Goal: Share content

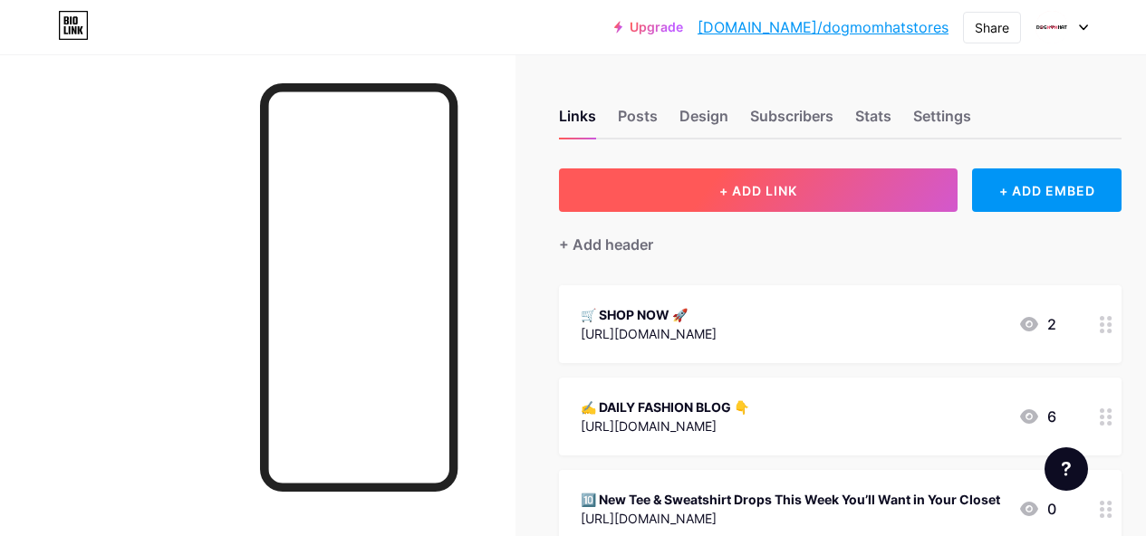
click at [759, 186] on span "+ ADD LINK" at bounding box center [758, 190] width 78 height 15
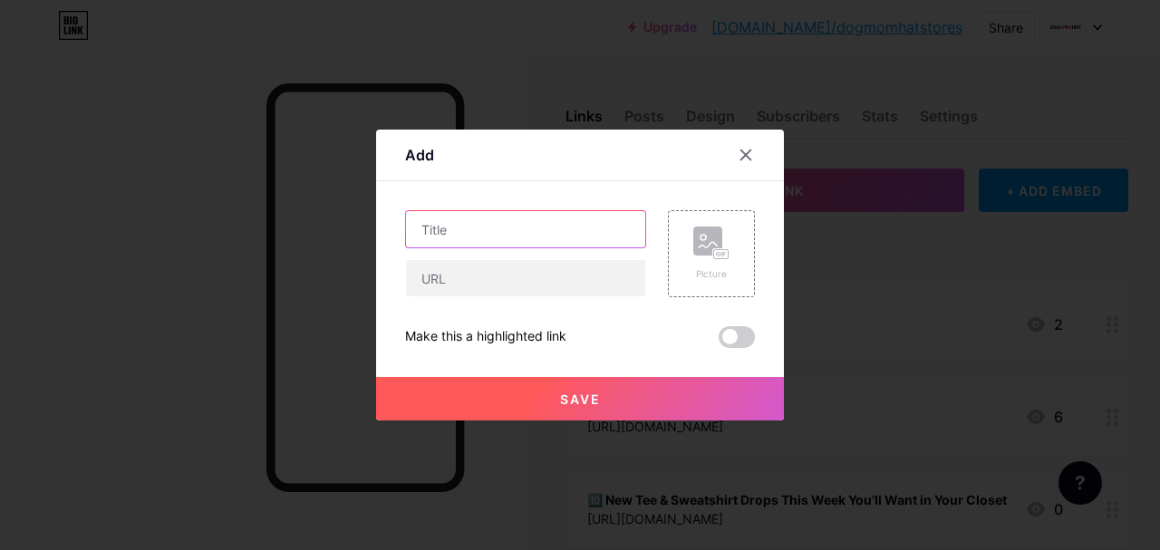
click at [505, 236] on input "text" at bounding box center [525, 229] width 239 height 36
paste input "“New Arrivals” 8 Fresh Tees & Hoodies Just Dropped at DogMomHat"
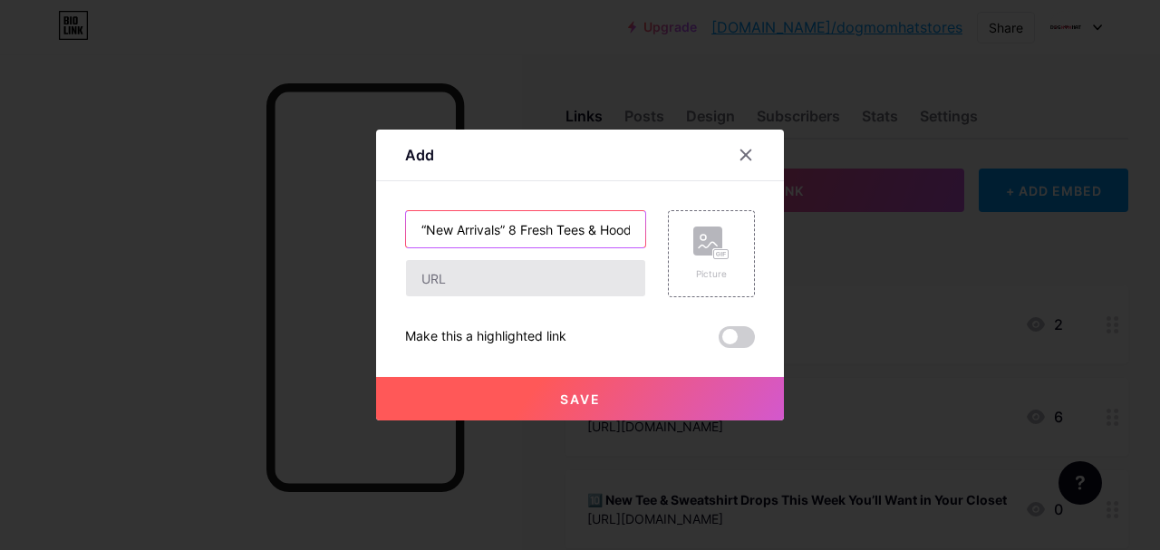
scroll to position [0, 200]
type input "“New Arrivals” 8 Fresh Tees & Hoodies Just Dropped at DogMomHat"
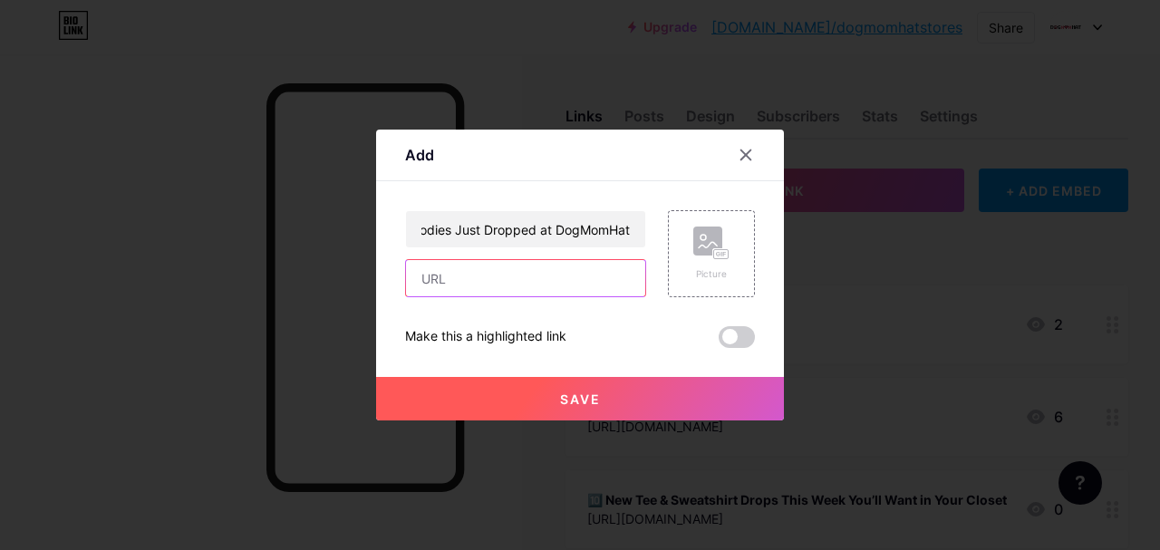
click at [522, 289] on input "text" at bounding box center [525, 278] width 239 height 36
paste input "[URL][DOMAIN_NAME]"
type input "[URL][DOMAIN_NAME]"
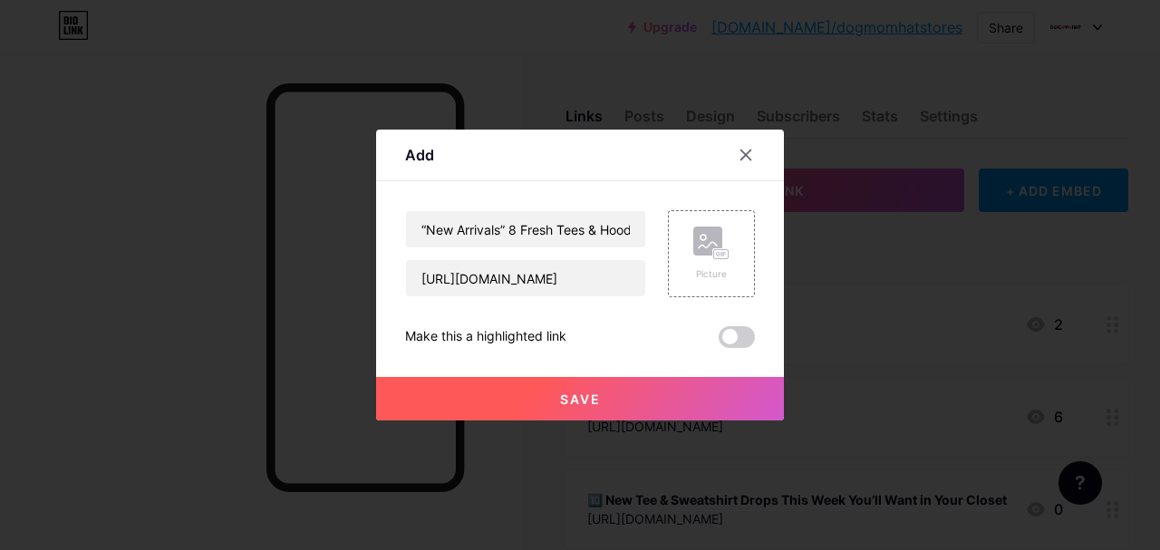
click at [576, 402] on span "Save" at bounding box center [580, 398] width 41 height 15
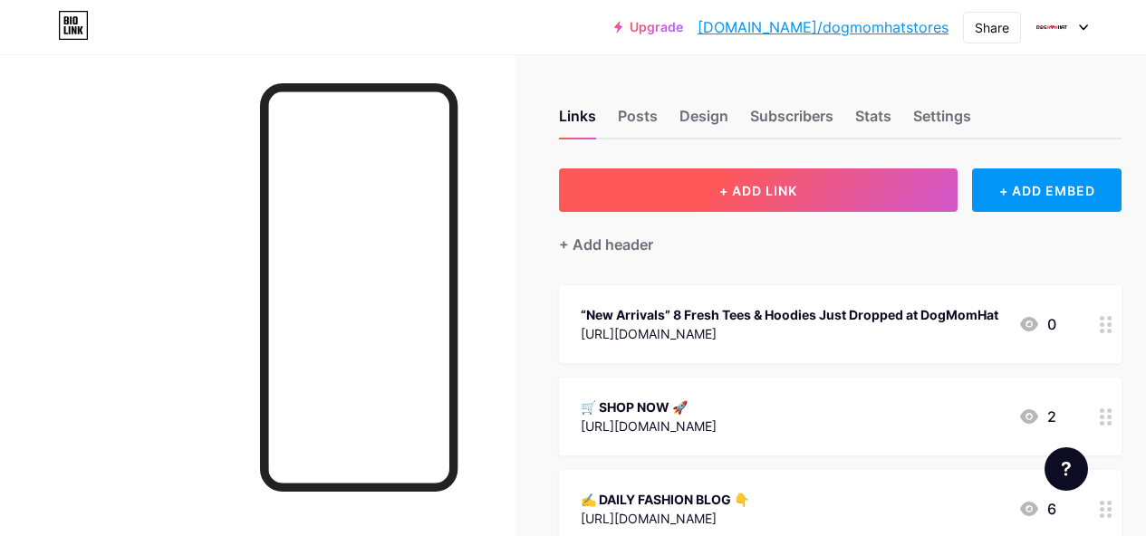
click at [752, 197] on span "+ ADD LINK" at bounding box center [758, 190] width 78 height 15
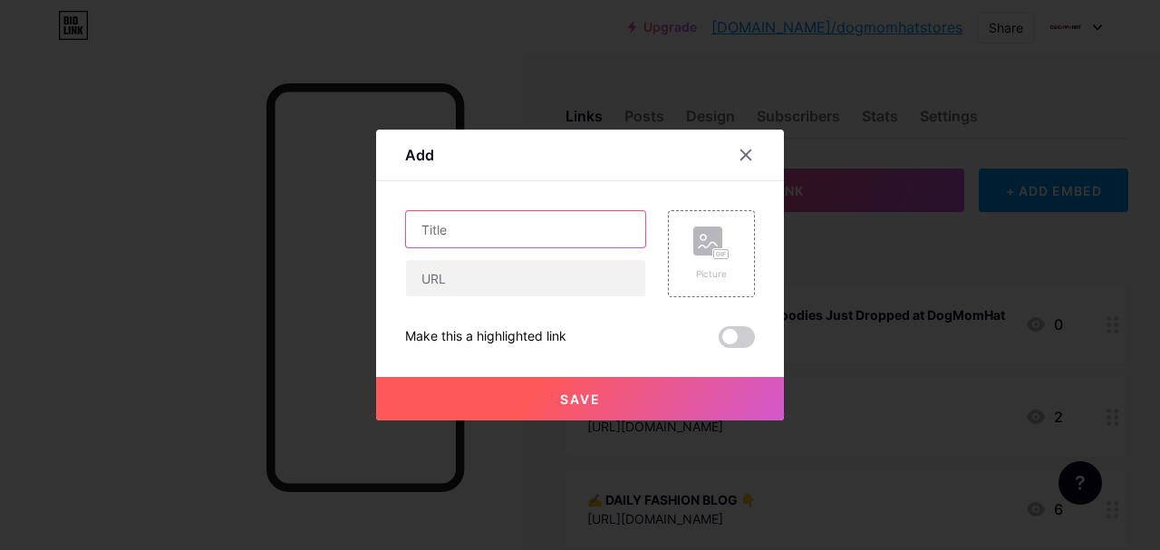
click at [545, 226] on input "text" at bounding box center [525, 229] width 239 height 36
paste input "[Youtube] 🔥 8 New Tees & Hoodies That Just Dropped – And You’ll Want Them All"
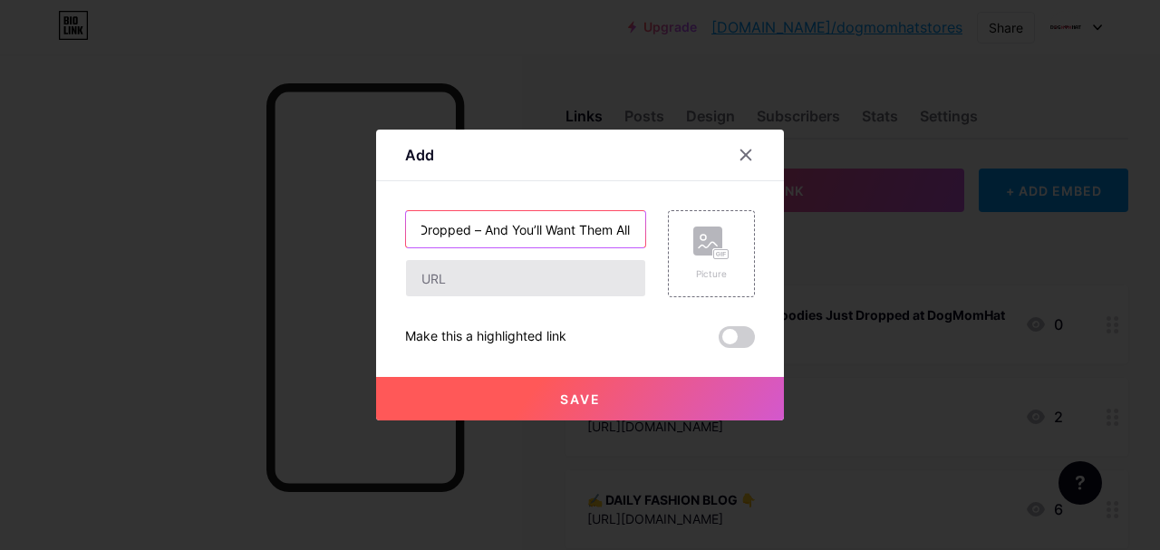
type input "[Youtube] 🔥 8 New Tees & Hoodies That Just Dropped – And You’ll Want Them All"
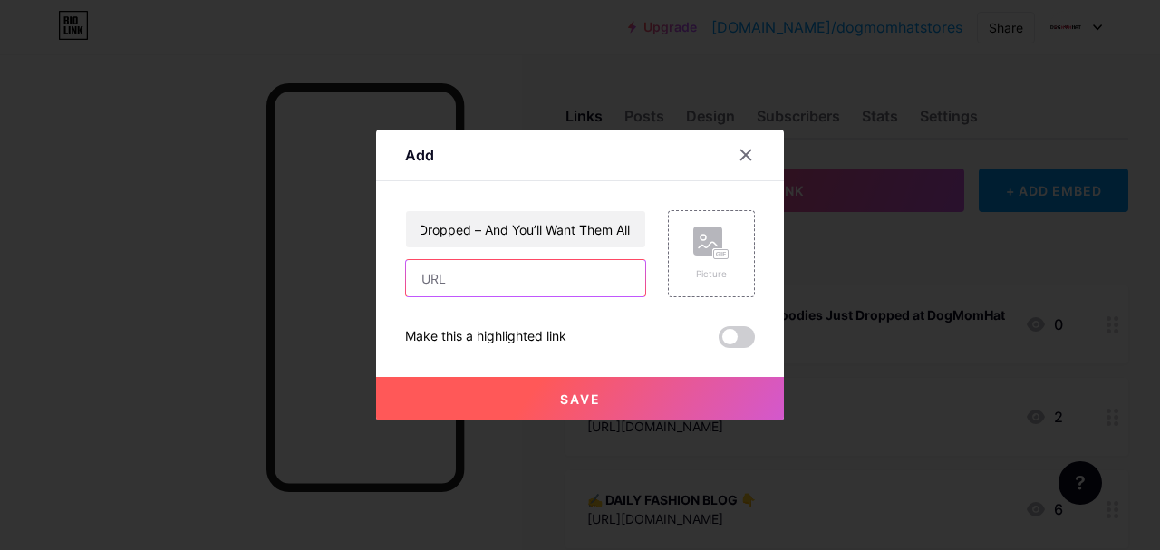
click at [527, 282] on input "text" at bounding box center [525, 278] width 239 height 36
paste input "[URL][DOMAIN_NAME]"
type input "[URL][DOMAIN_NAME]"
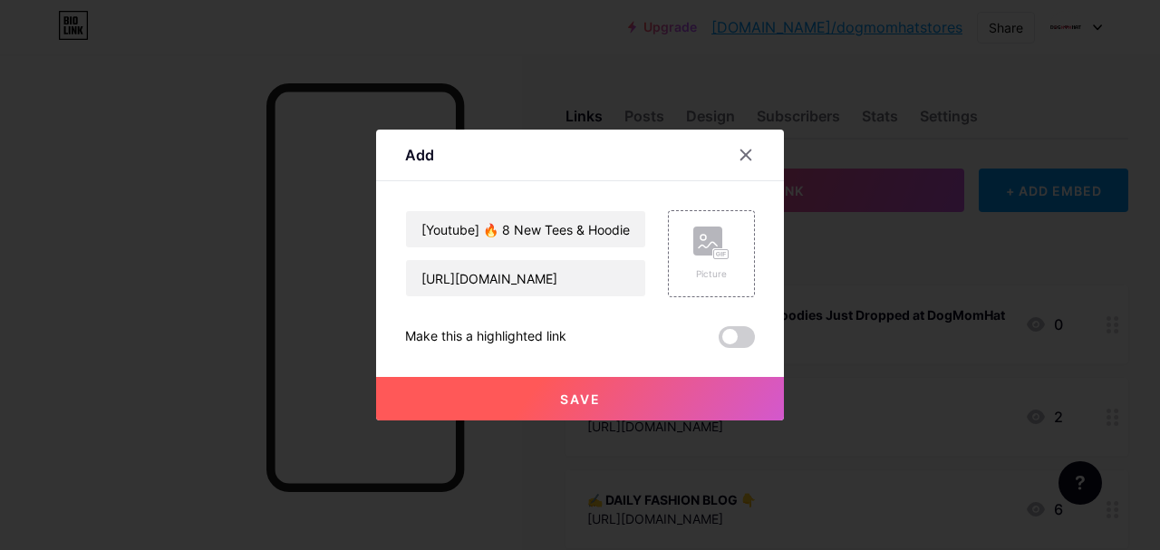
click at [577, 400] on span "Save" at bounding box center [580, 398] width 41 height 15
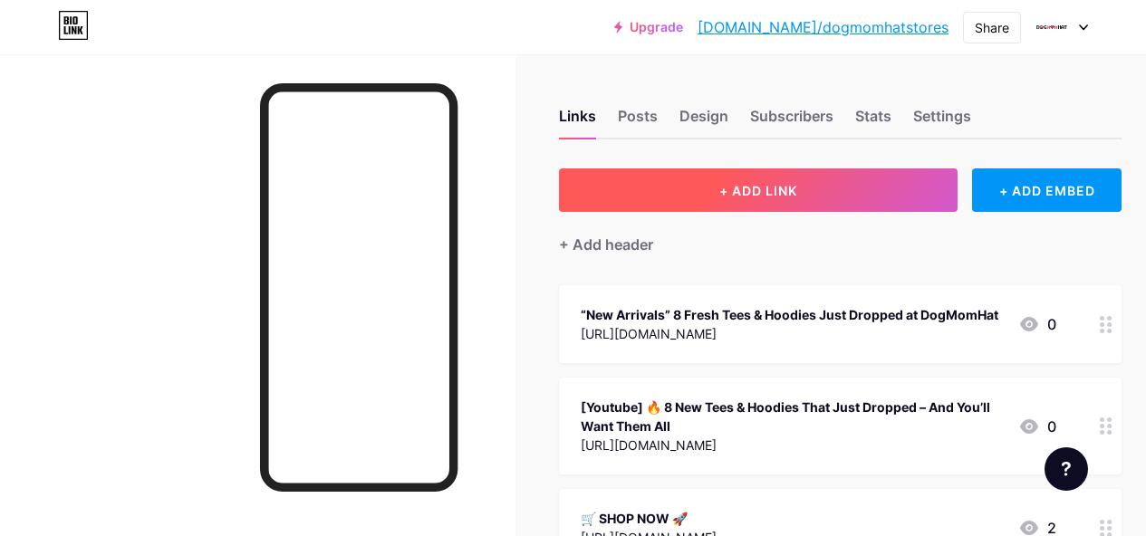
click at [725, 184] on span "+ ADD LINK" at bounding box center [758, 190] width 78 height 15
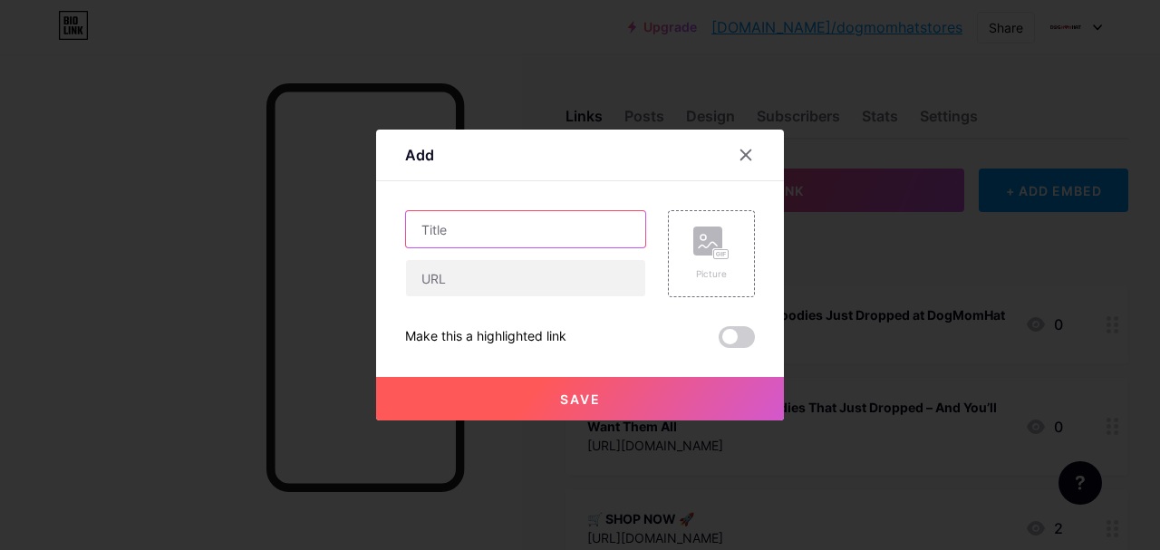
click at [485, 219] on input "text" at bounding box center [525, 229] width 239 height 36
paste input "8 New Tees & Hoodies That Just Dropped – And You’ll Want Them All"
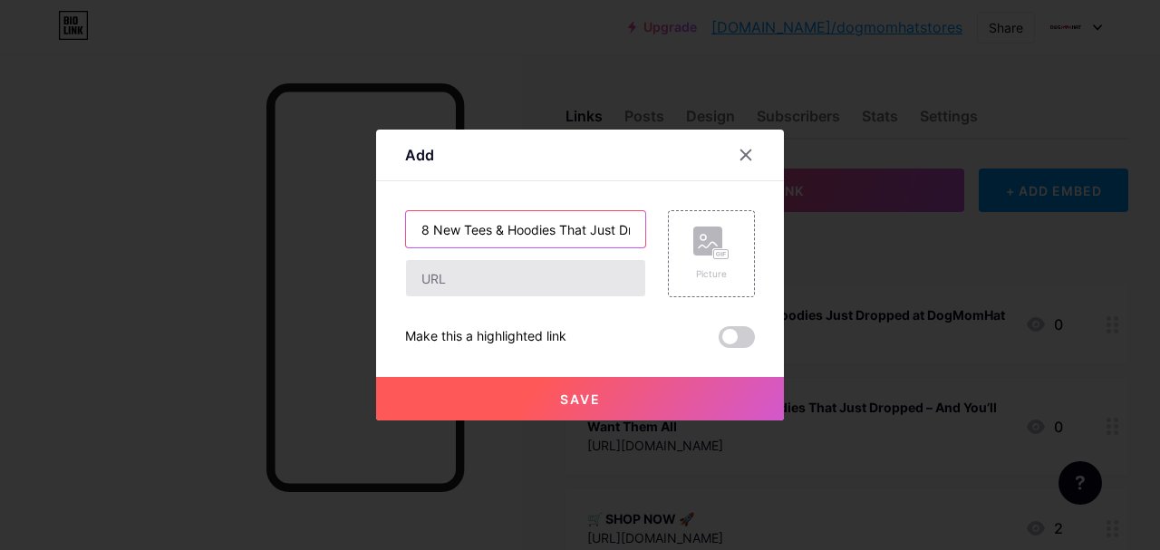
scroll to position [0, 204]
type input "8 New Tees & Hoodies That Just Dropped – And You’ll Want Them All"
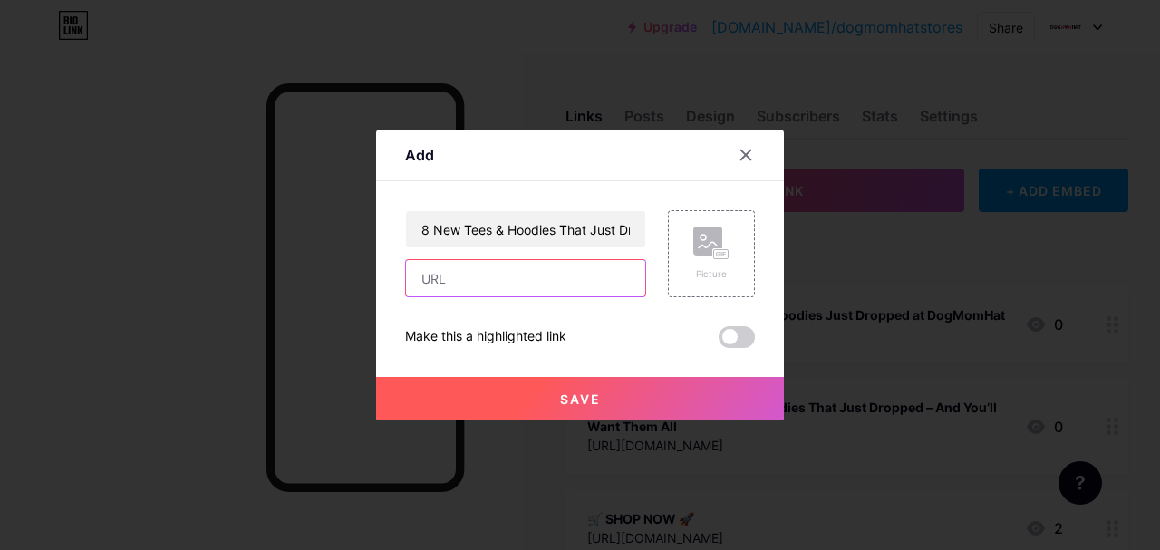
click at [550, 280] on input "text" at bounding box center [525, 278] width 239 height 36
paste input "[URL][DOMAIN_NAME]"
type input "[URL][DOMAIN_NAME]"
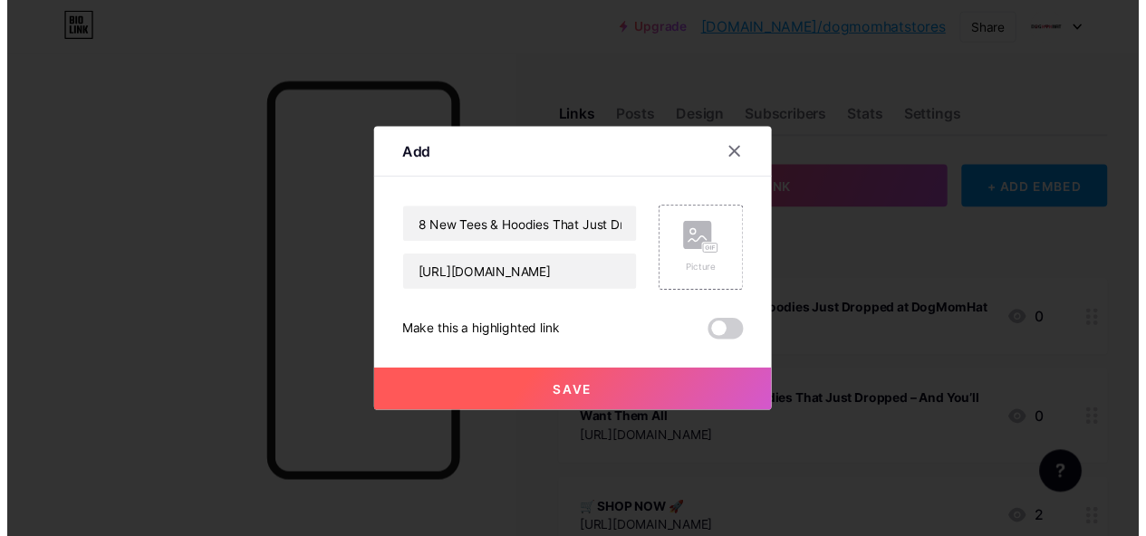
scroll to position [0, 0]
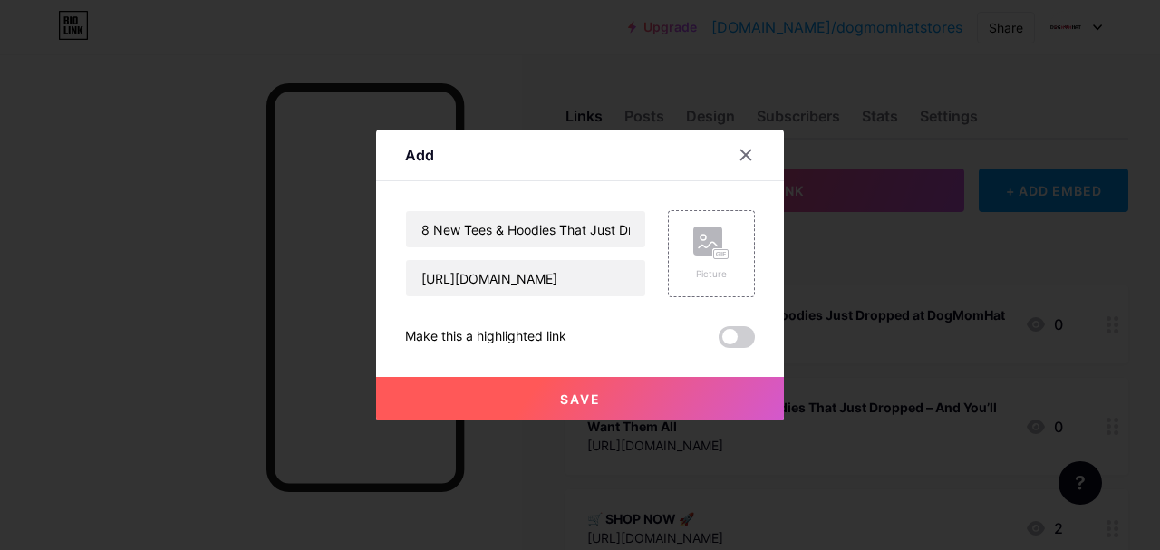
click at [691, 390] on button "Save" at bounding box center [580, 398] width 408 height 43
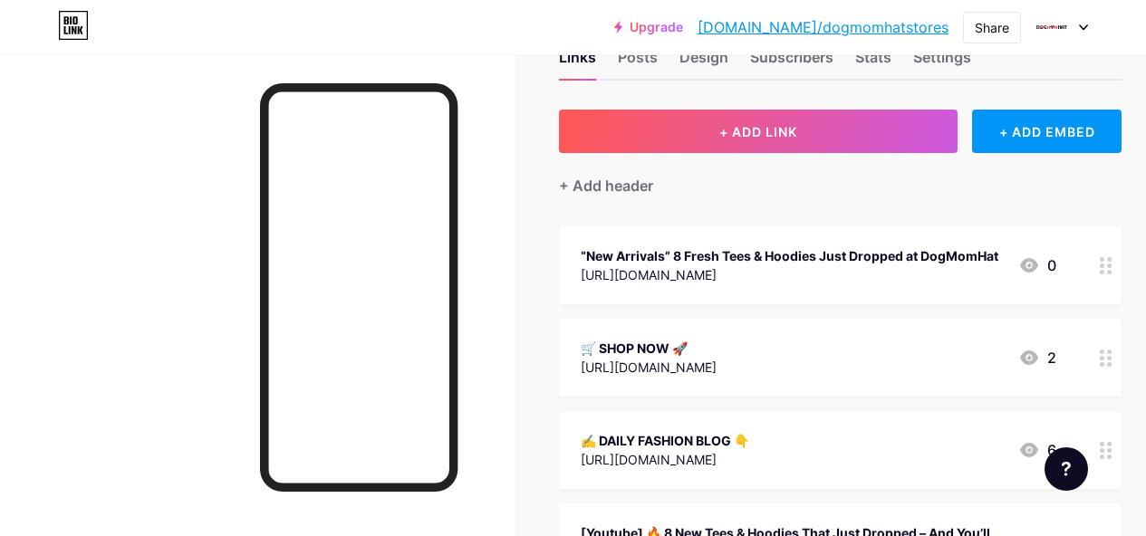
scroll to position [91, 0]
